Goal: Obtain resource: Download file/media

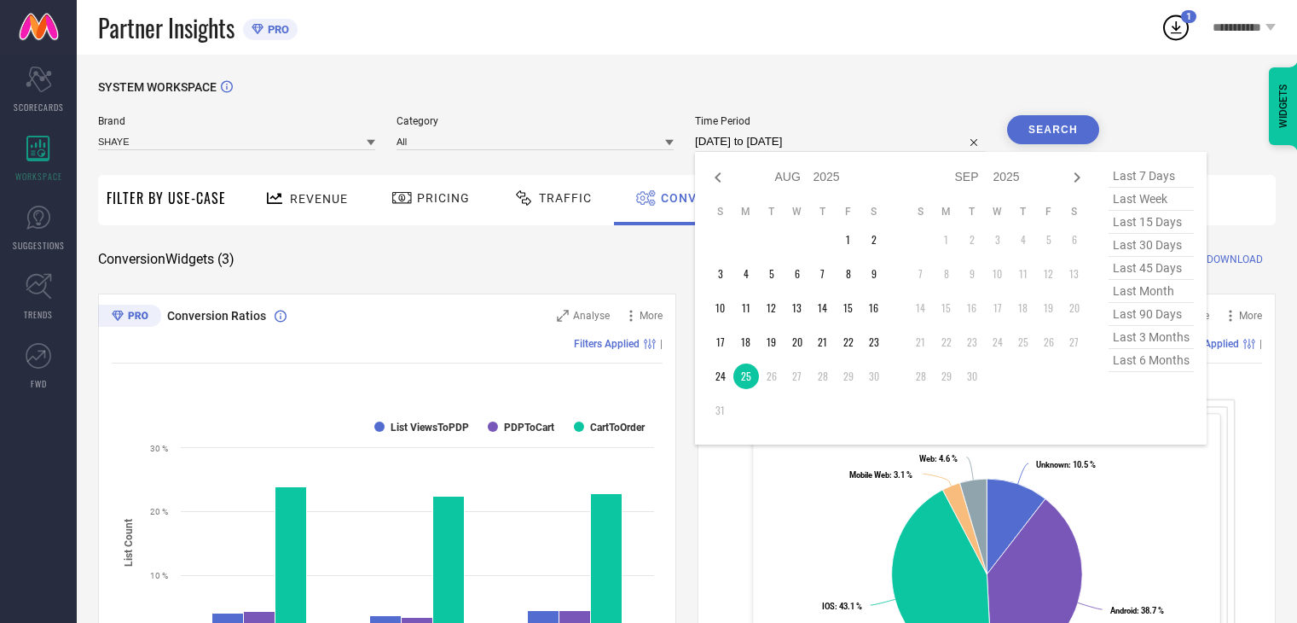
select select "7"
select select "2025"
select select "8"
select select "2025"
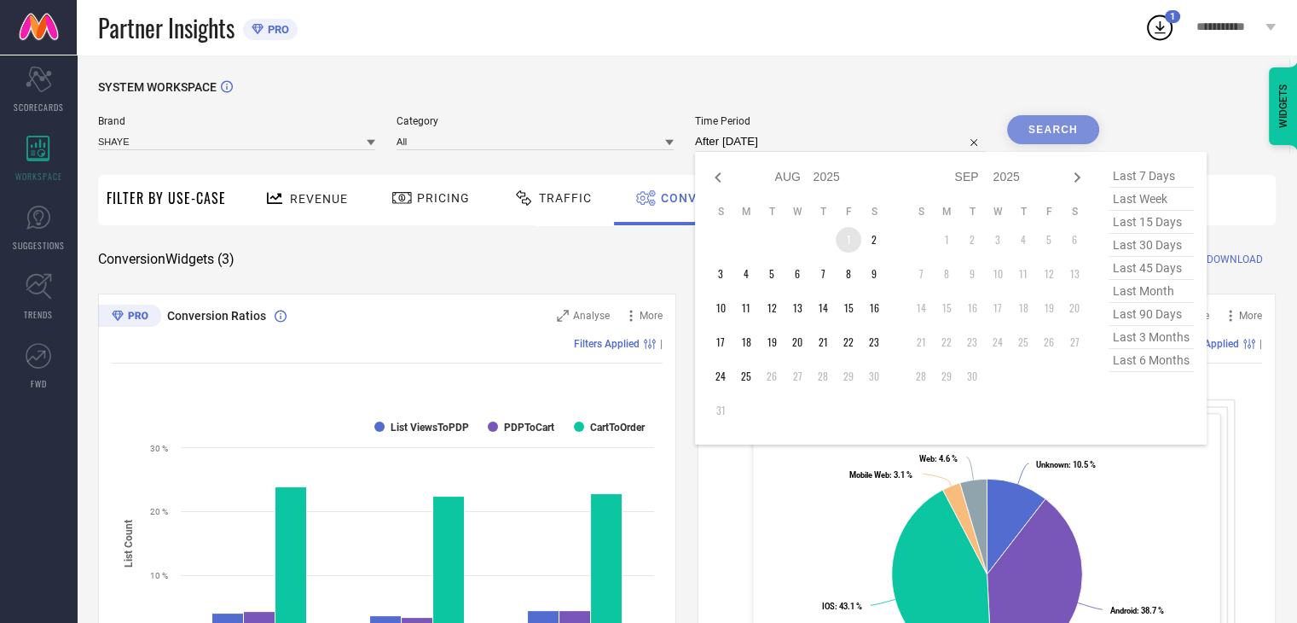
click at [843, 243] on td "1" at bounding box center [849, 240] width 26 height 26
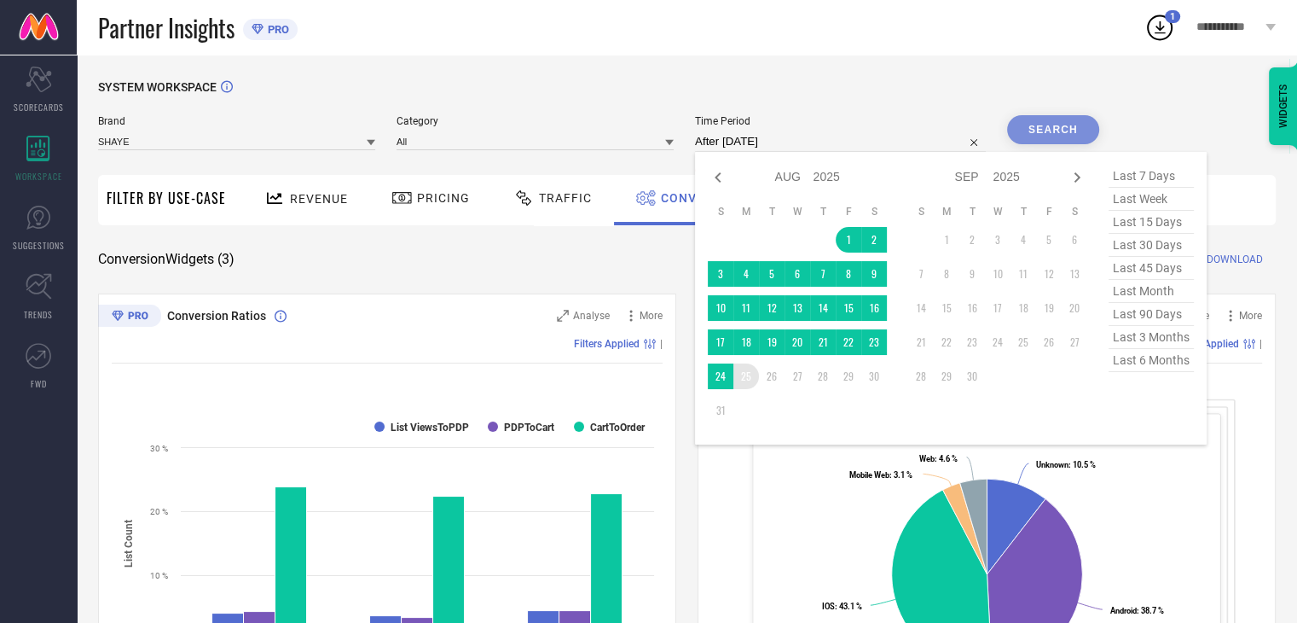
type input "[DATE] to [DATE]"
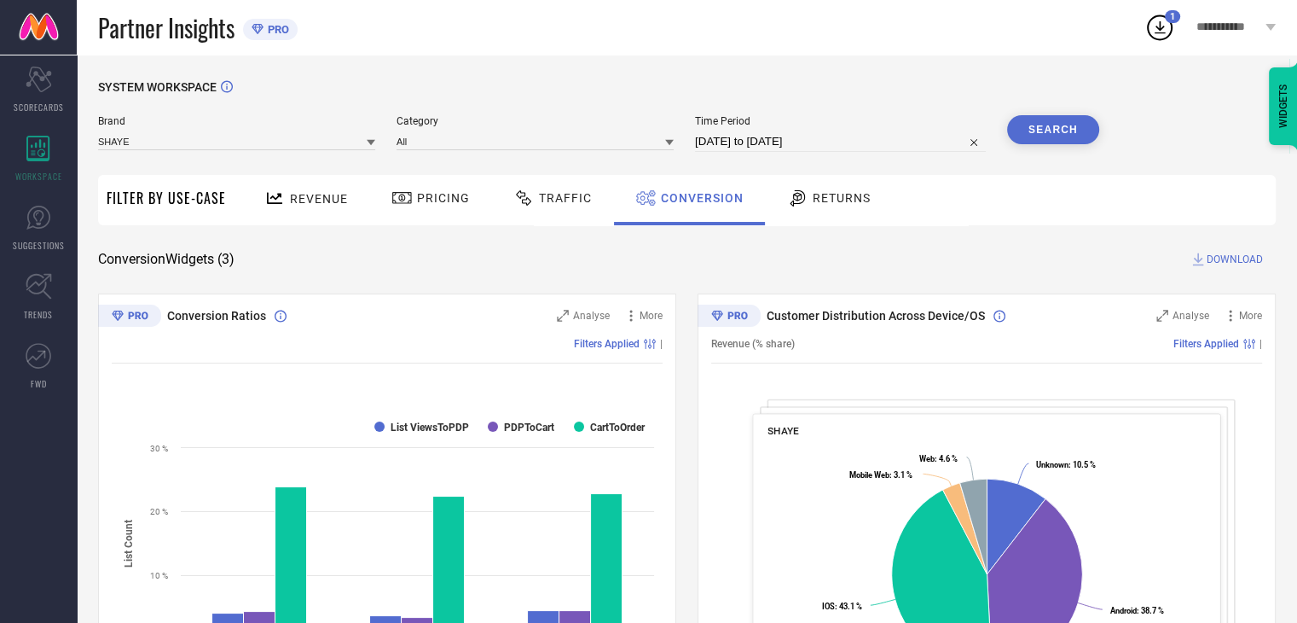
click at [1087, 130] on button "Search" at bounding box center [1053, 129] width 92 height 29
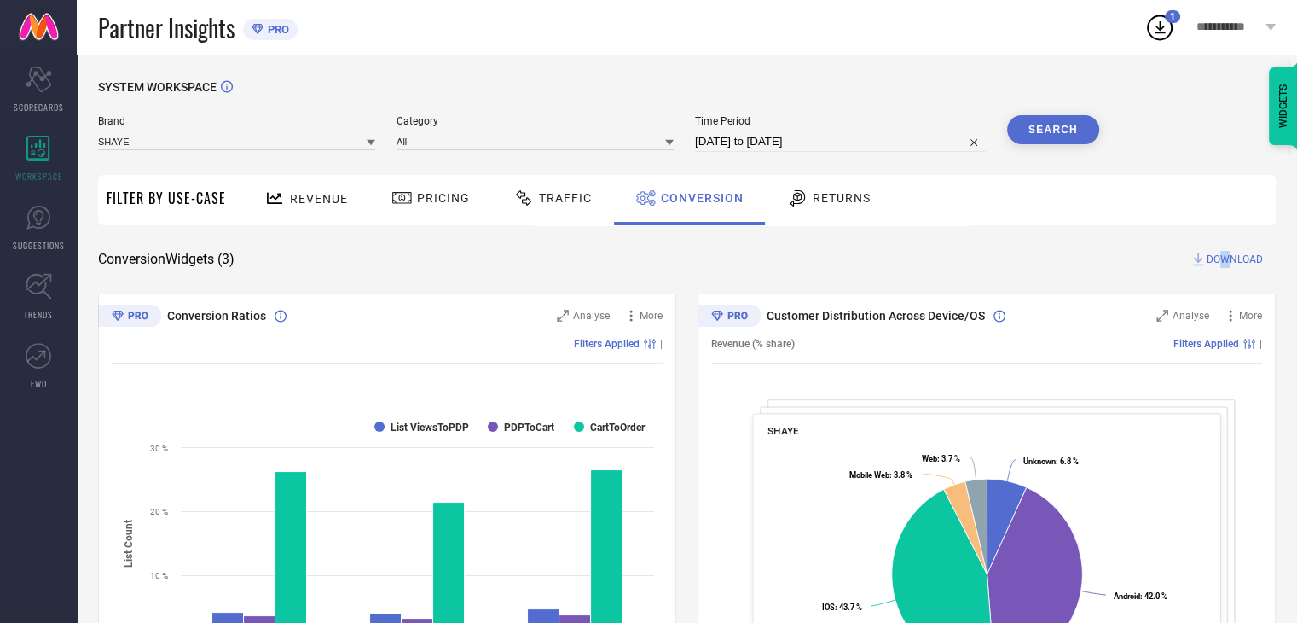
click at [1226, 260] on span "DOWNLOAD" at bounding box center [1235, 259] width 56 height 17
